Goal: Contribute content: Add original content to the website for others to see

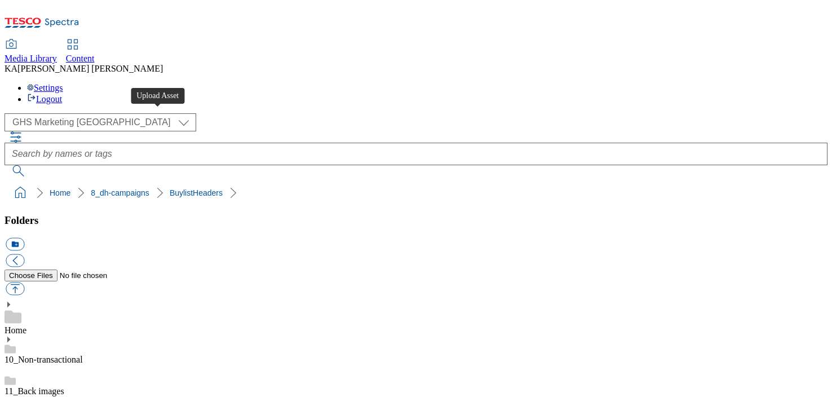
scroll to position [196, 0]
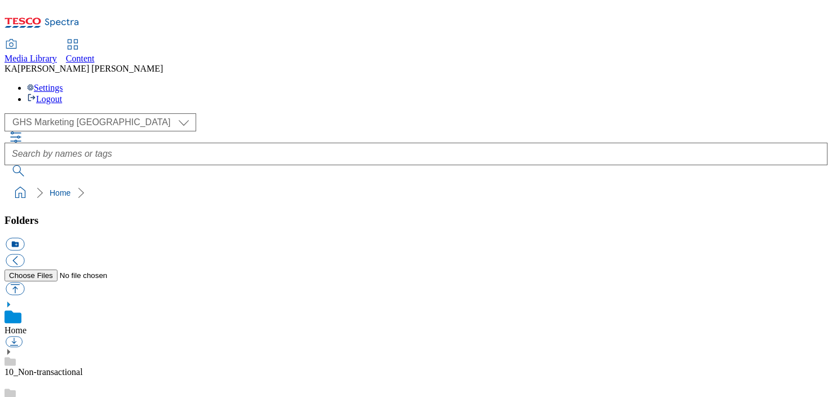
scroll to position [182, 0]
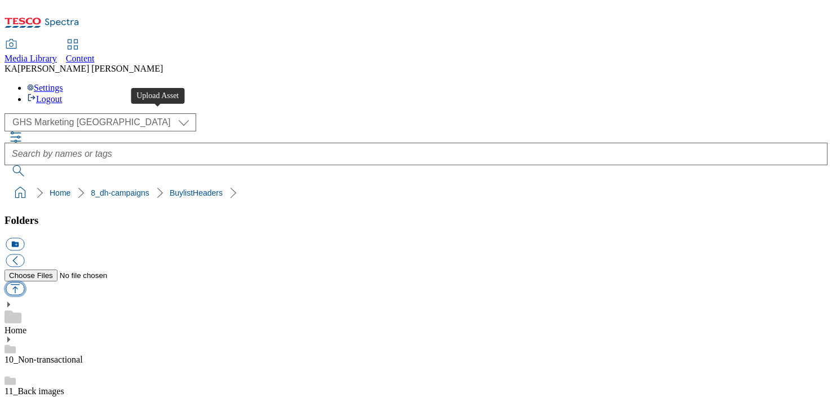
click at [24, 282] on button "button" at bounding box center [15, 288] width 19 height 13
type input "C:\fakepath\1756379018041-ad541708_Fridge_Raiders_LegoBrand_H_1184x333_V1.jpg"
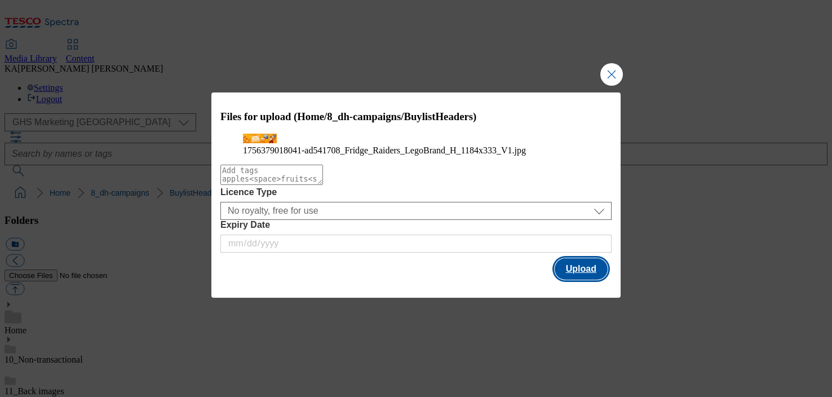
click at [570, 280] on button "Upload" at bounding box center [581, 268] width 53 height 21
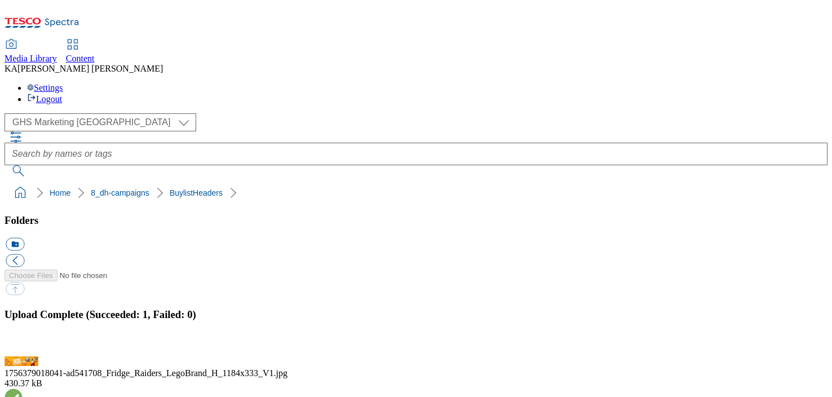
click at [23, 344] on button "button" at bounding box center [14, 349] width 17 height 11
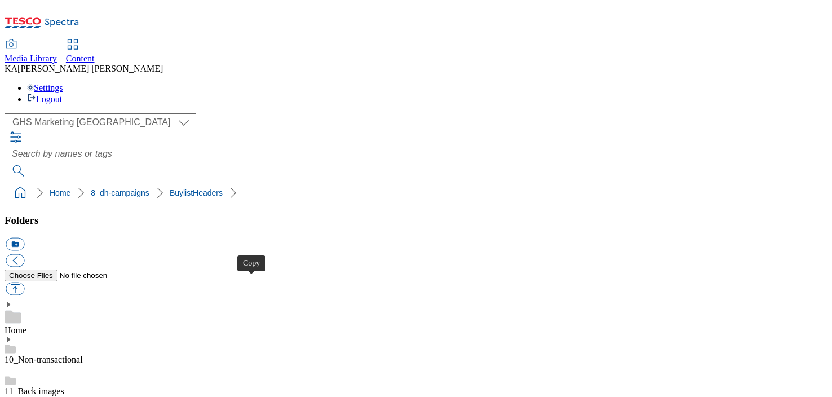
click at [24, 282] on button "button" at bounding box center [15, 288] width 19 height 13
type input "C:\fakepath\1753945428754-ad541551_Pizza_Express_LegoBrand_H_1184x333_V1.jpg"
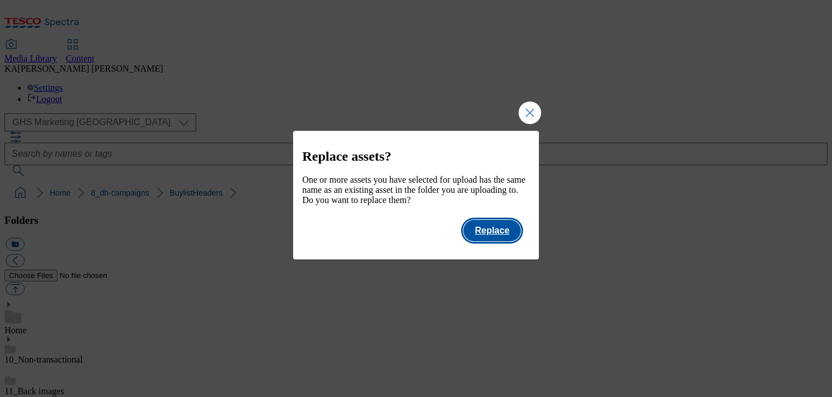
click at [508, 236] on button "Replace" at bounding box center [491, 230] width 57 height 21
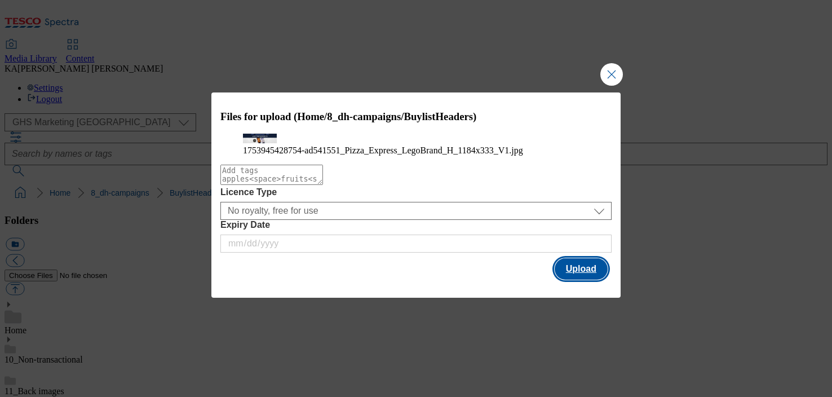
click at [580, 280] on button "Upload" at bounding box center [581, 268] width 53 height 21
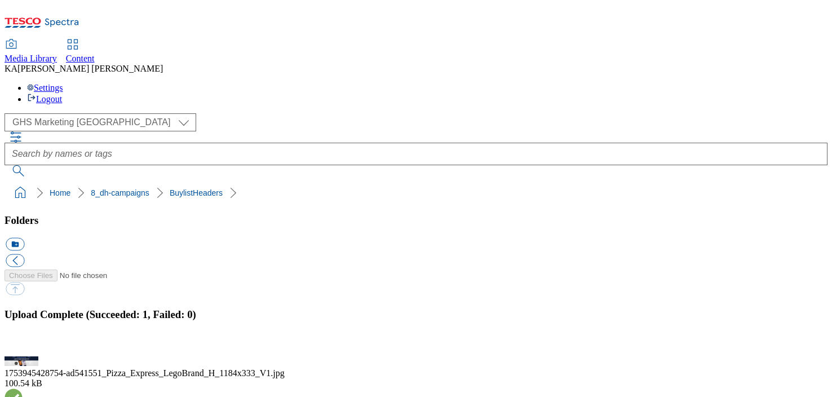
click at [23, 344] on button "button" at bounding box center [14, 349] width 17 height 11
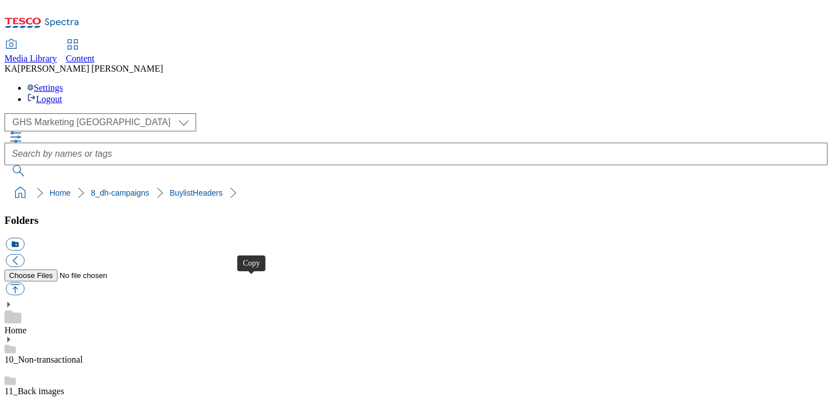
click at [24, 282] on button "button" at bounding box center [15, 288] width 19 height 13
type input "C:\fakepath\1753979887695-BLH_1184x333.png"
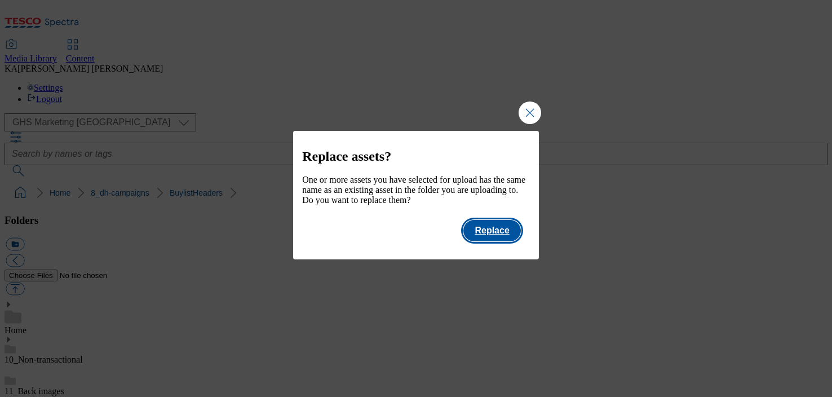
click at [493, 238] on button "Replace" at bounding box center [491, 230] width 57 height 21
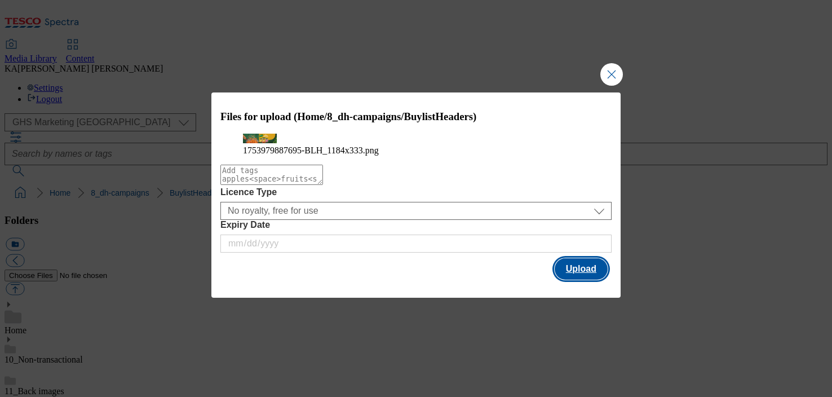
click at [592, 280] on button "Upload" at bounding box center [581, 268] width 53 height 21
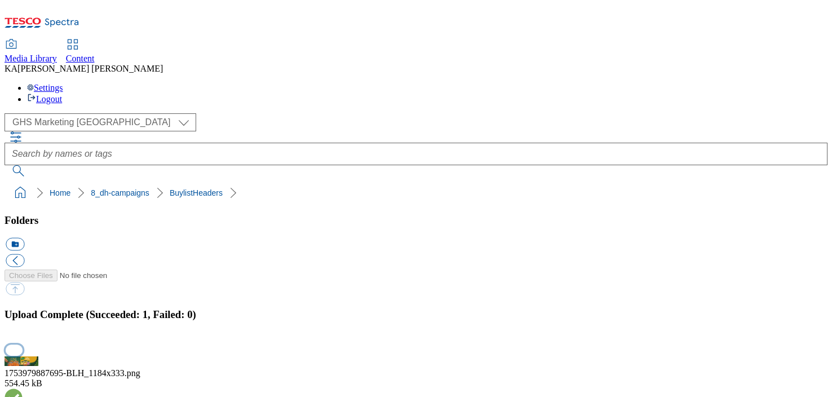
click at [23, 344] on button "button" at bounding box center [14, 349] width 17 height 11
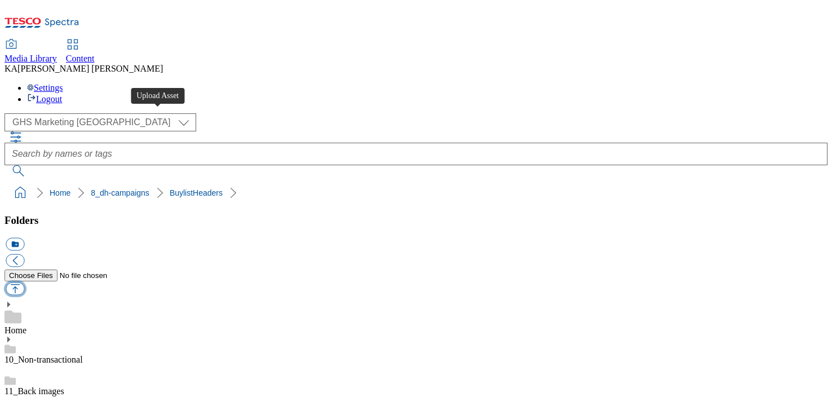
click at [24, 282] on button "button" at bounding box center [15, 288] width 19 height 13
type input "C:\fakepath\1753869955861-BLH_1184x333.png"
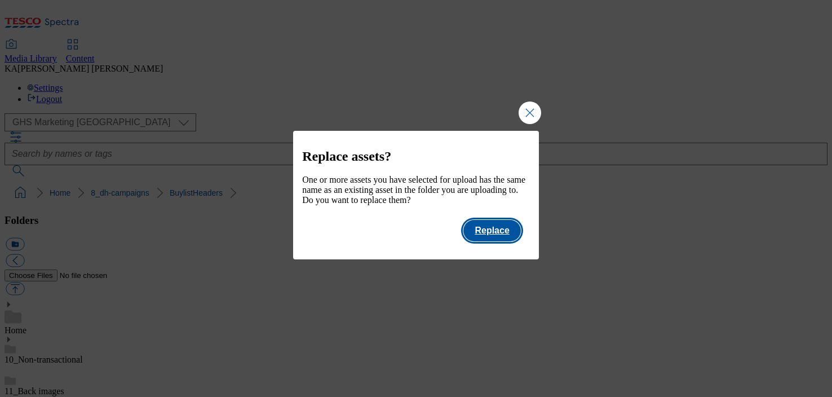
click at [498, 233] on button "Replace" at bounding box center [491, 230] width 57 height 21
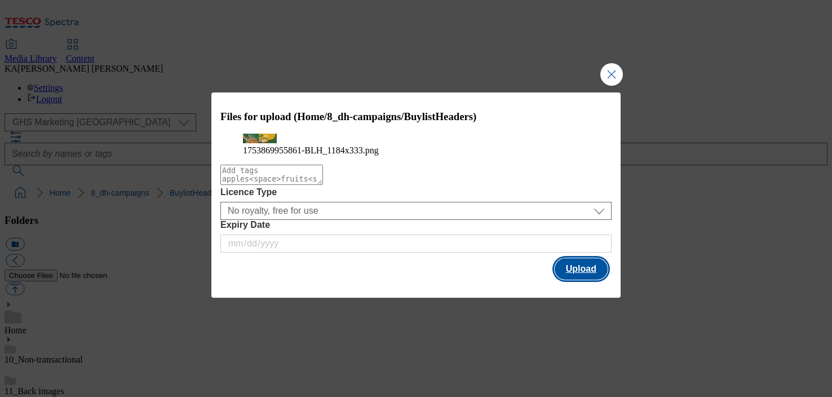
click at [584, 280] on button "Upload" at bounding box center [581, 268] width 53 height 21
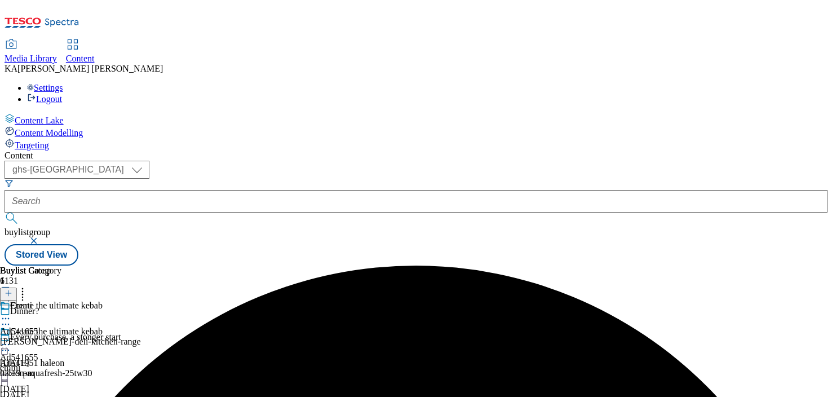
select select "ghs-[GEOGRAPHIC_DATA]"
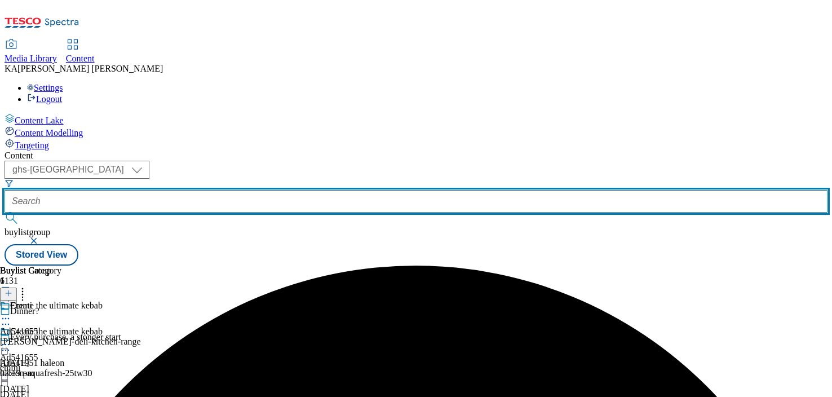
click at [271, 190] on input "text" at bounding box center [416, 201] width 823 height 23
paste input "pilgrims-food-fridge-raiders-25tw28"
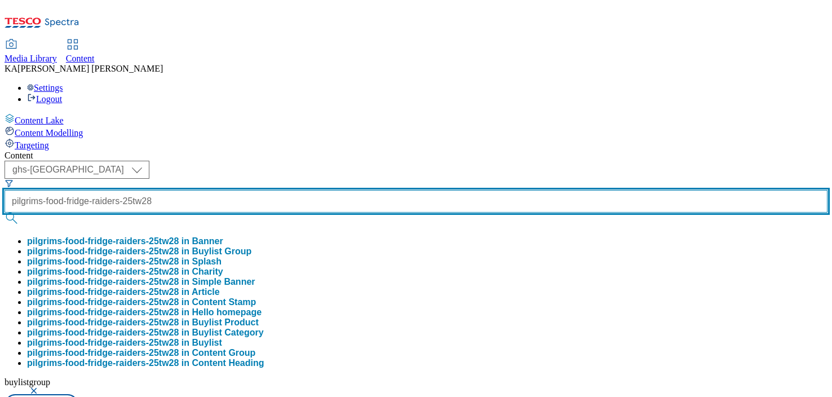
scroll to position [0, 46]
type input "pilgrims-food-fridge-raiders-25tw28"
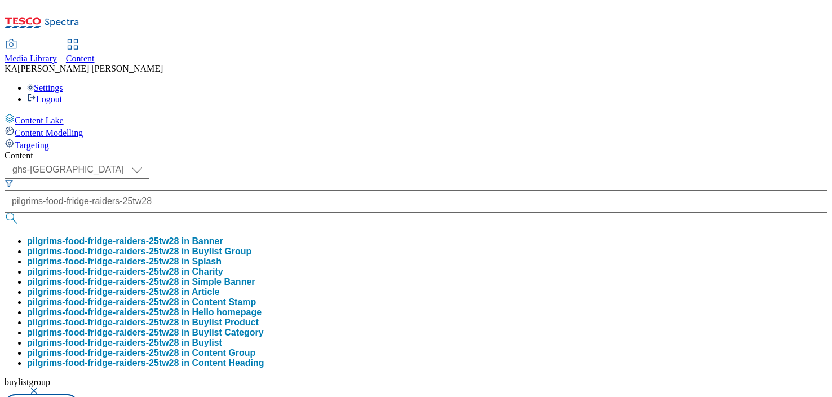
scroll to position [0, 0]
click at [251, 246] on button "pilgrims-food-fridge-raiders-25tw28 in Buylist Group" at bounding box center [139, 251] width 224 height 10
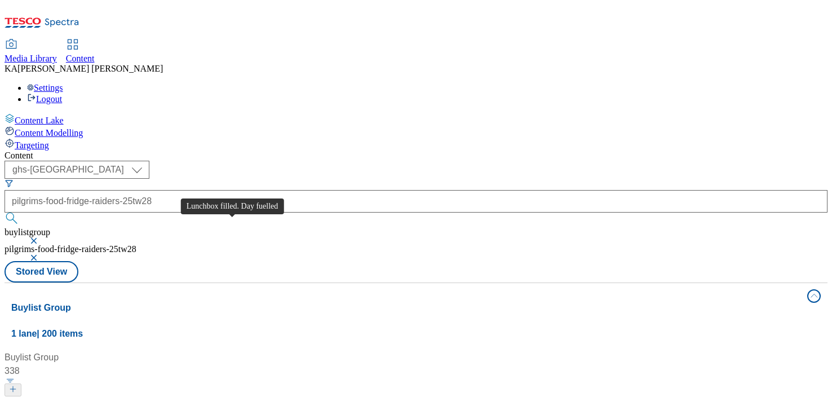
click at [125, 396] on div "Lunchbox filled. Day fuelled" at bounding box center [70, 404] width 110 height 14
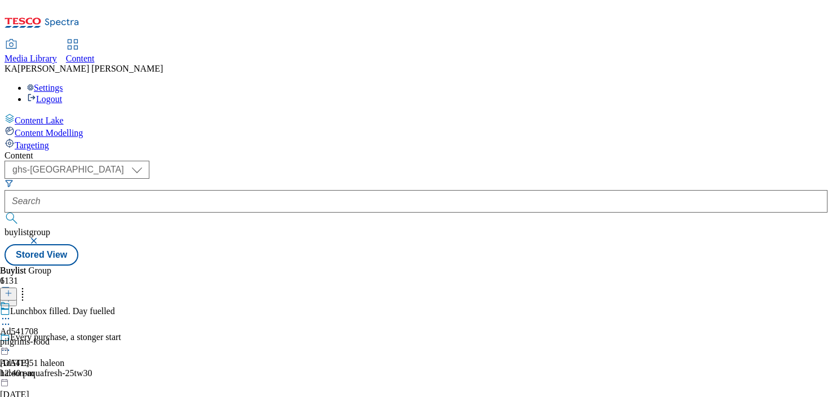
click at [11, 313] on icon at bounding box center [5, 318] width 11 height 11
click at [48, 338] on span "Edit" at bounding box center [41, 342] width 13 height 8
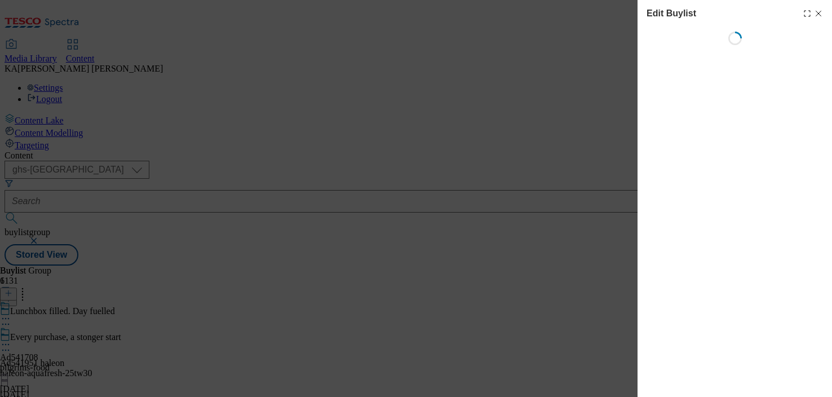
select select "tactical"
select select "supplier funded short term 1-3 weeks"
select select "dunnhumby"
select select "Banner"
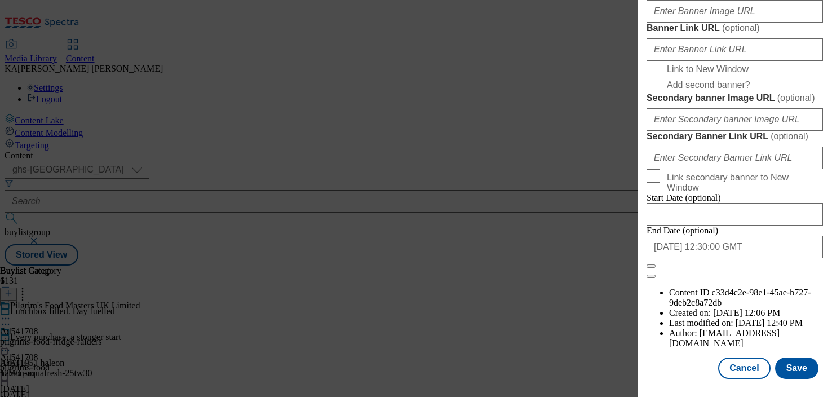
scroll to position [992, 0]
click at [671, 23] on input "Banner Image URL ( optional )" at bounding box center [734, 11] width 176 height 23
paste input "[URL][DOMAIN_NAME]"
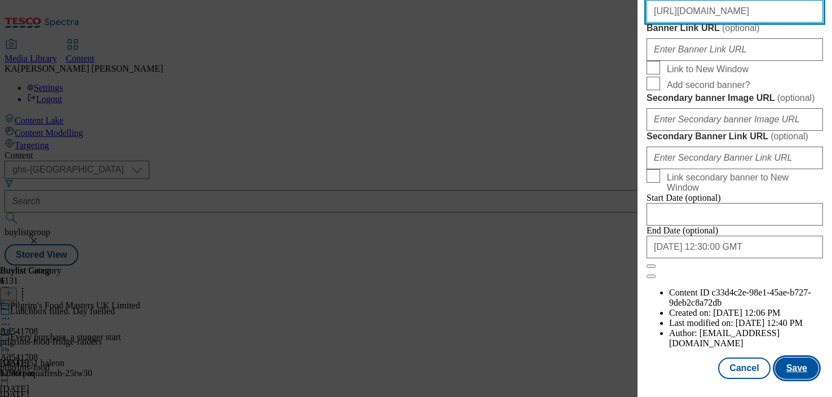
type input "[URL][DOMAIN_NAME]"
click at [795, 366] on button "Save" at bounding box center [796, 367] width 43 height 21
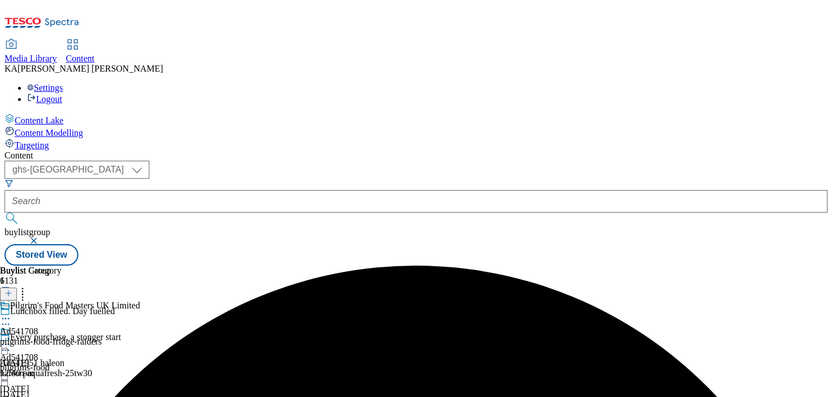
click at [11, 339] on icon at bounding box center [5, 344] width 11 height 11
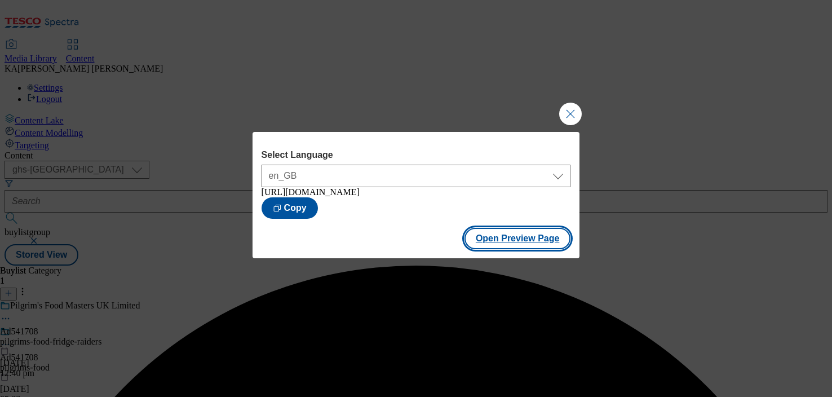
click at [513, 244] on button "Open Preview Page" at bounding box center [517, 238] width 107 height 21
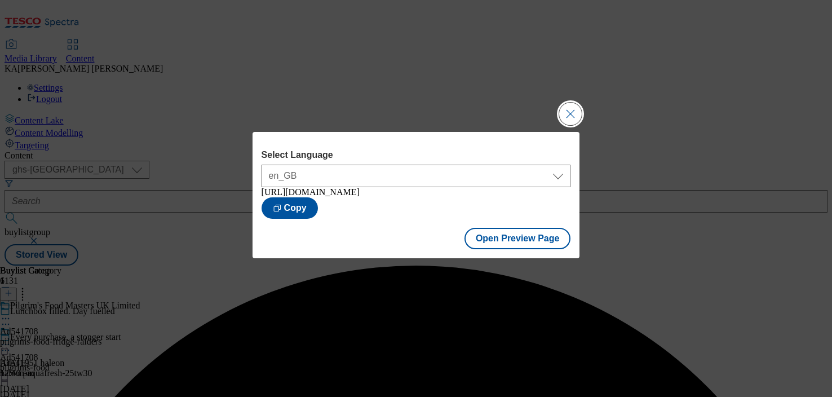
click at [568, 107] on button "Close Modal" at bounding box center [570, 114] width 23 height 23
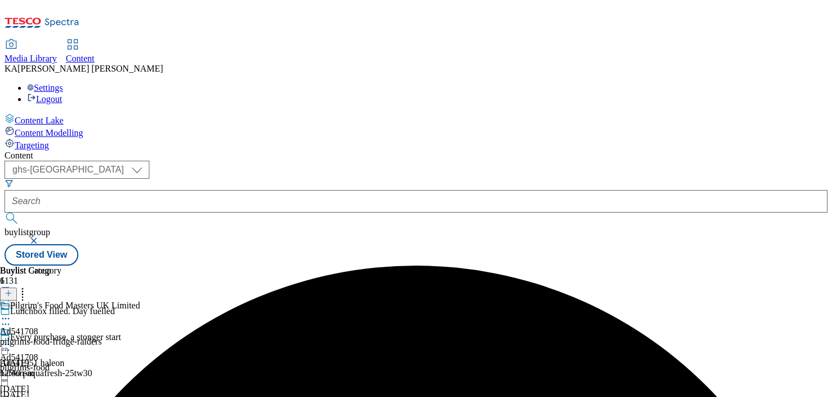
click at [11, 339] on icon at bounding box center [5, 344] width 11 height 11
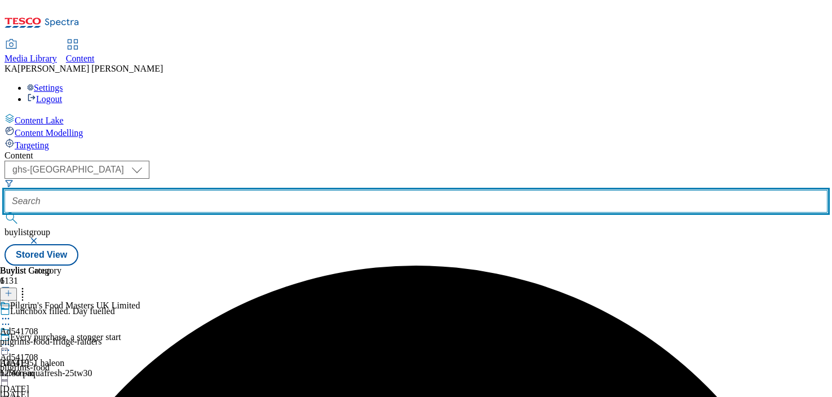
click at [271, 190] on input "text" at bounding box center [416, 201] width 823 height 23
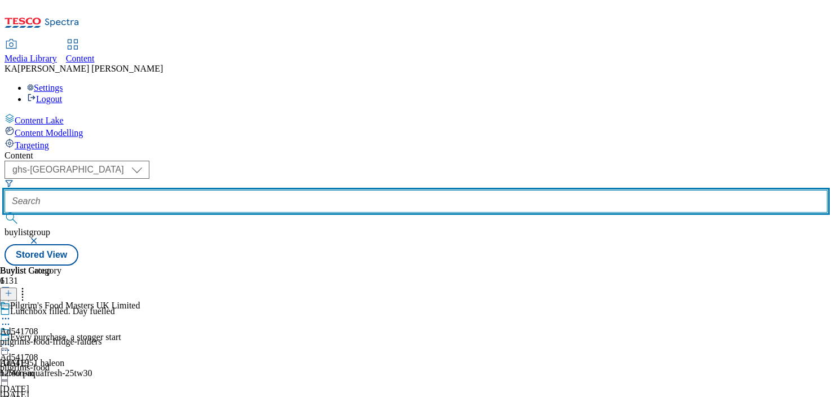
paste input "all-about-food-pizza-express-25tw28"
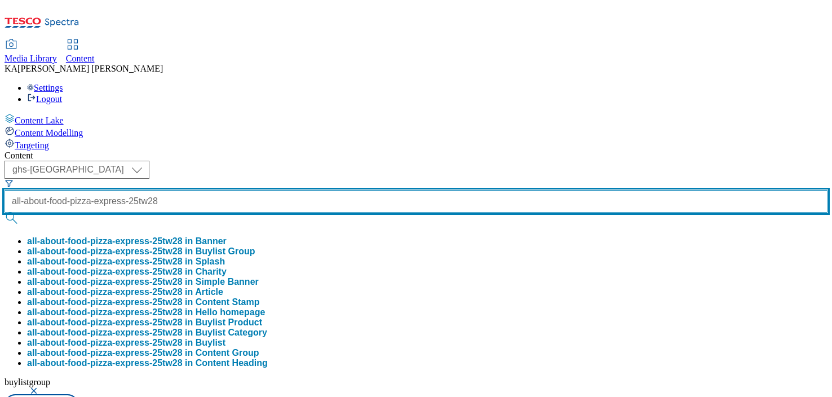
type input "all-about-food-pizza-express-25tw28"
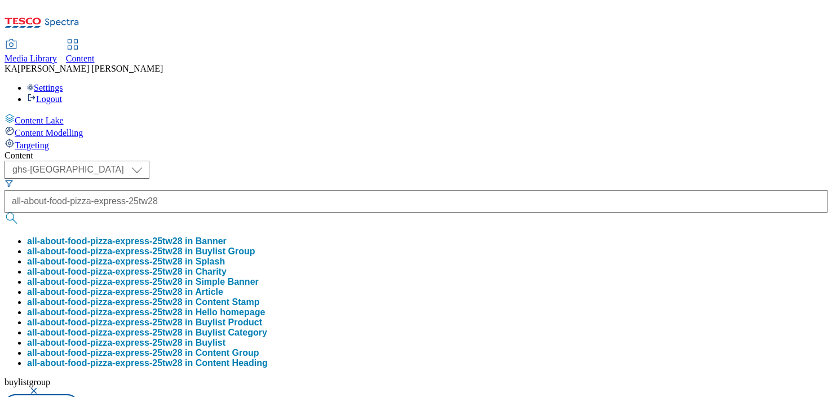
scroll to position [0, 0]
click at [255, 246] on button "all-about-food-pizza-express-25tw28 in Buylist Group" at bounding box center [141, 251] width 228 height 10
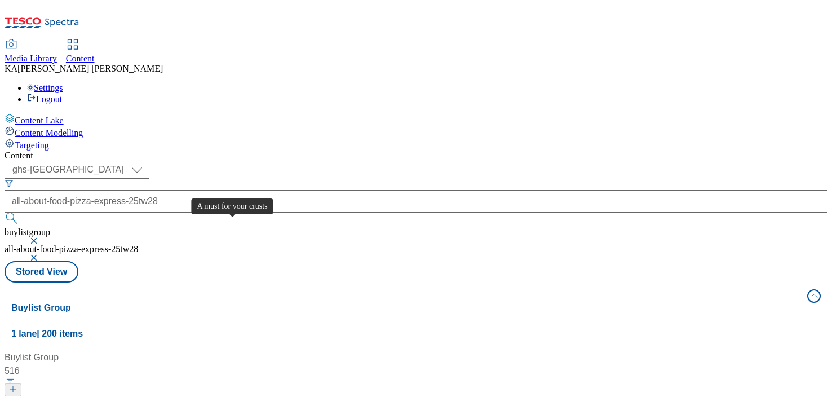
click at [102, 396] on div "A must for your crusts" at bounding box center [58, 404] width 87 height 14
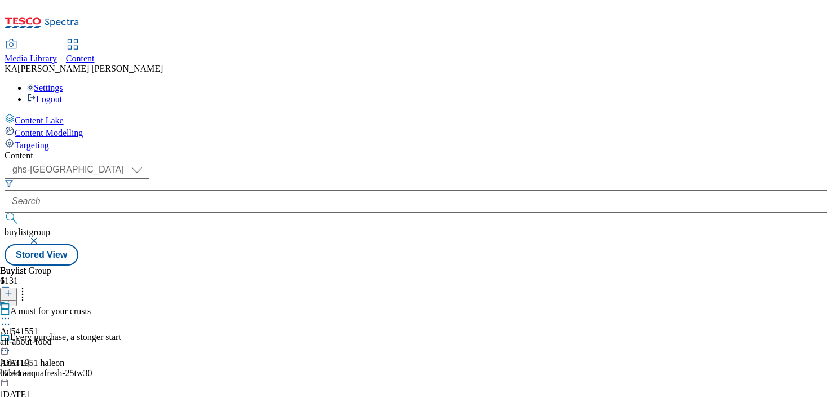
click at [11, 313] on icon at bounding box center [5, 318] width 11 height 11
click at [48, 338] on span "Edit" at bounding box center [41, 342] width 13 height 8
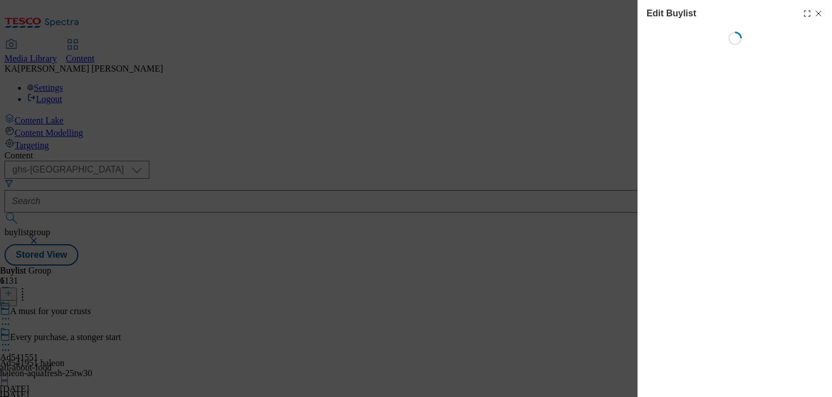
select select "tactical"
select select "supplier funded short term 1-3 weeks"
select select "dunnhumby"
select select "Banner"
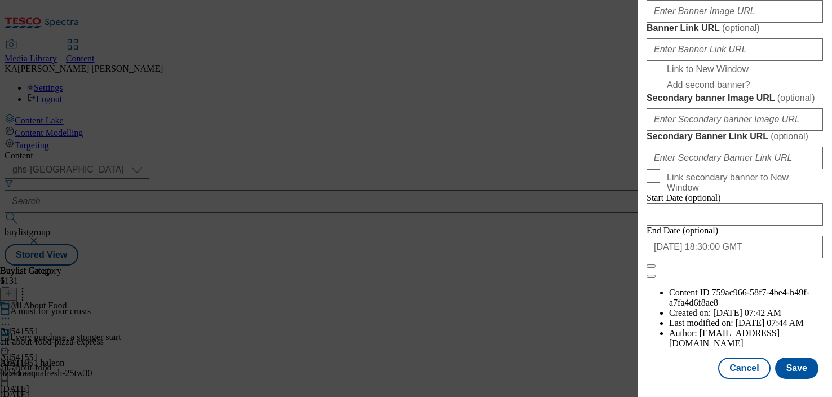
scroll to position [913, 0]
click at [673, 23] on input "Banner Image URL ( optional )" at bounding box center [734, 11] width 176 height 23
paste input "[URL][DOMAIN_NAME]"
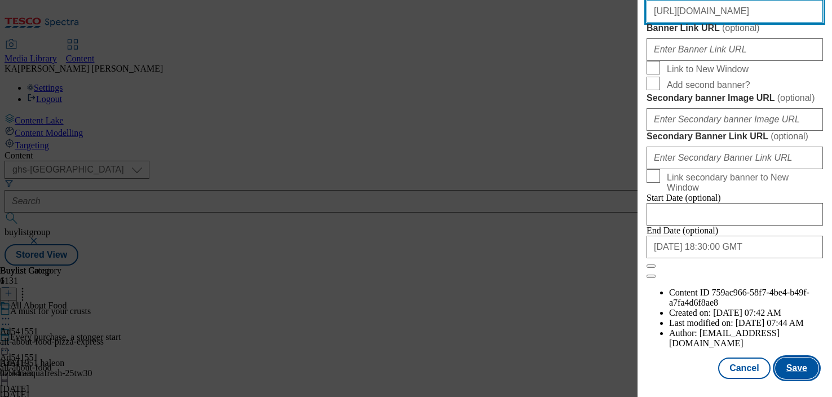
type input "[URL][DOMAIN_NAME]"
click at [800, 369] on button "Save" at bounding box center [796, 367] width 43 height 21
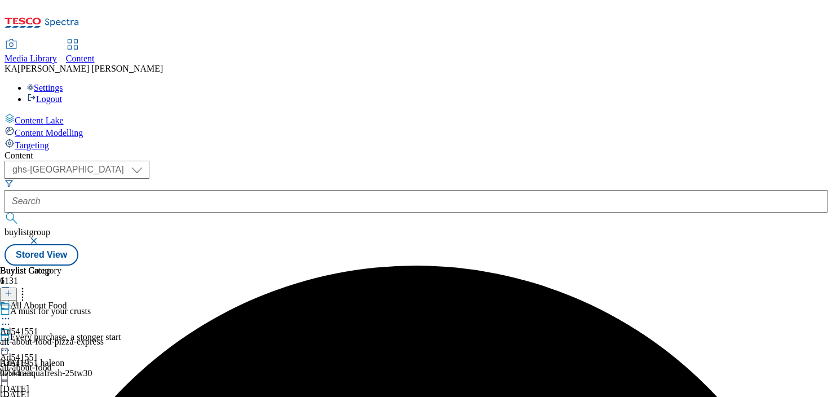
click at [11, 339] on icon at bounding box center [5, 344] width 11 height 11
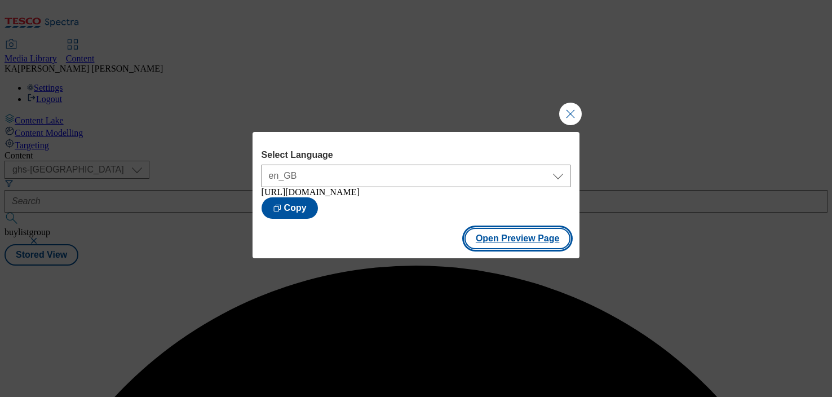
click at [480, 242] on button "Open Preview Page" at bounding box center [517, 238] width 107 height 21
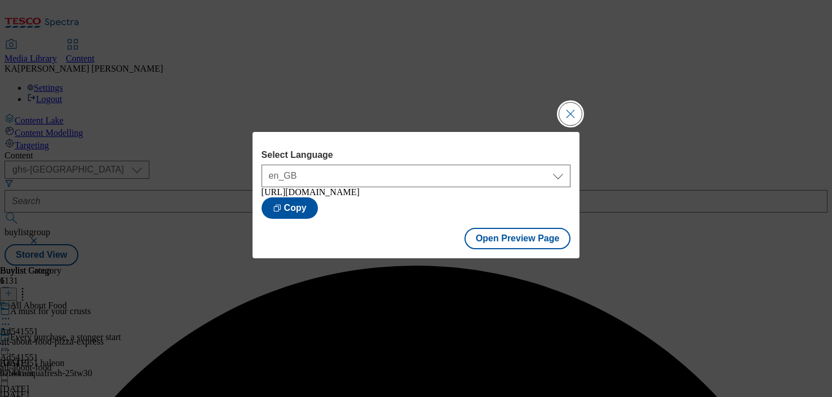
click at [569, 108] on button "Close Modal" at bounding box center [570, 114] width 23 height 23
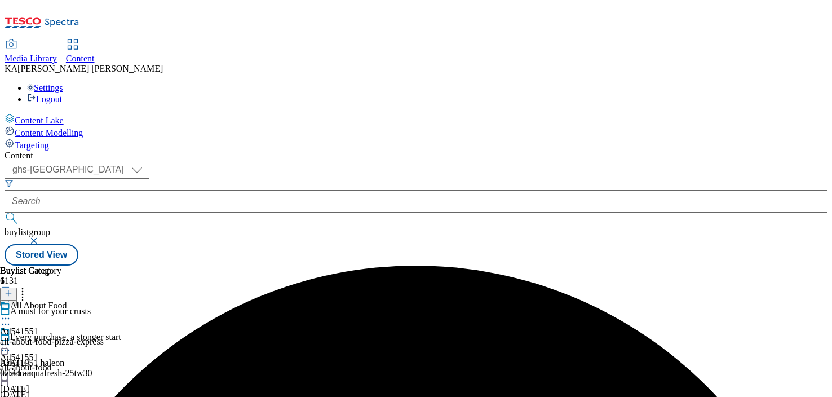
click at [11, 339] on icon at bounding box center [5, 344] width 11 height 11
